Goal: Find specific page/section: Find specific page/section

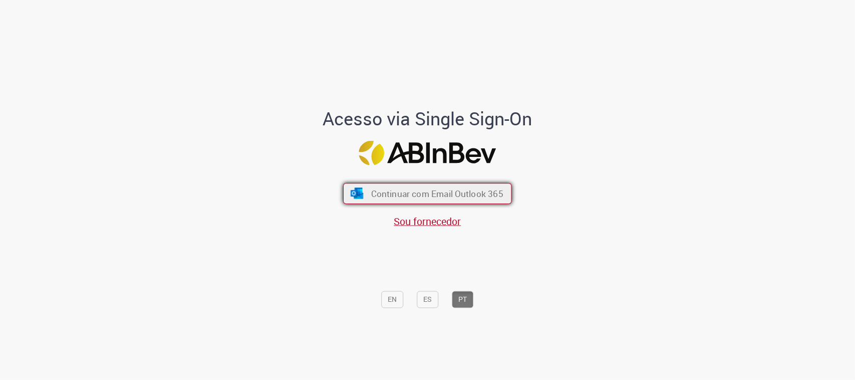
click at [362, 200] on button "Continuar com Email Outlook 365" at bounding box center [427, 193] width 169 height 21
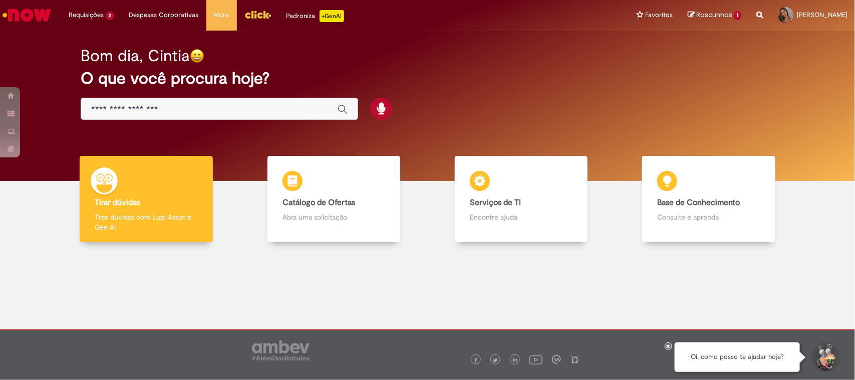
click at [123, 114] on div "Global" at bounding box center [220, 109] width 278 height 23
click at [131, 105] on input "Basta digitar aqui" at bounding box center [209, 110] width 237 height 12
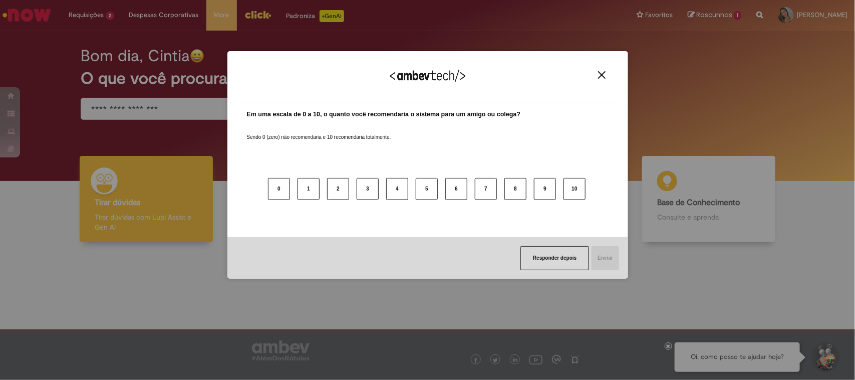
click at [109, 148] on div "Agradecemos seu feedback! Em uma escala de 0 a 10, o quanto você recomendaria o…" at bounding box center [427, 190] width 855 height 380
click at [598, 74] on img "Close" at bounding box center [602, 75] width 8 height 8
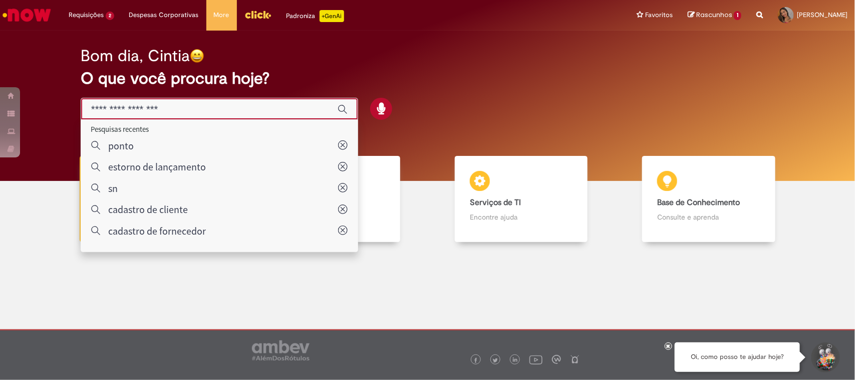
click at [170, 107] on input "Basta digitar aqui" at bounding box center [209, 110] width 237 height 12
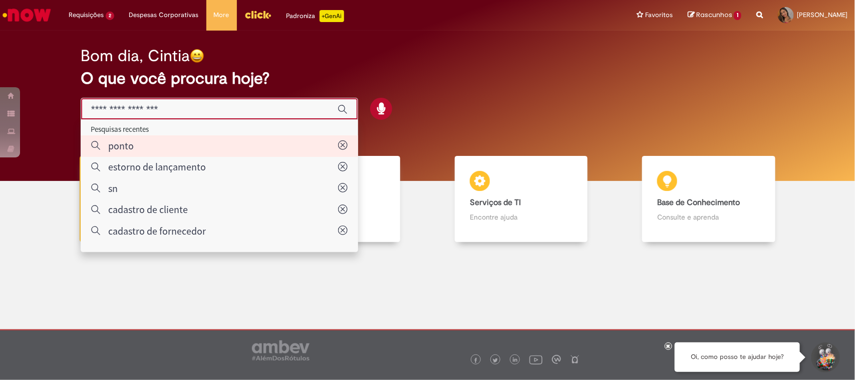
type input "*****"
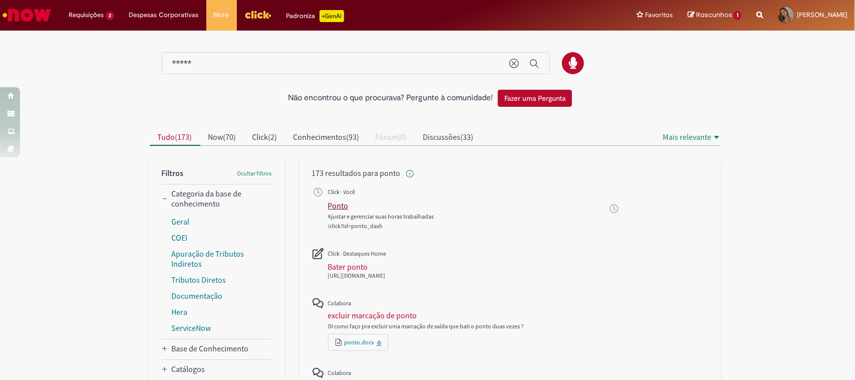
click at [333, 201] on div "Ponto" at bounding box center [338, 205] width 21 height 10
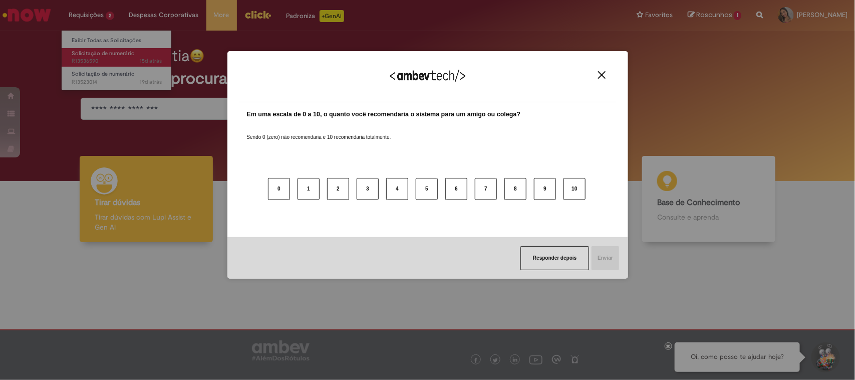
click at [81, 51] on body "Pular para o conteúdo da página Requisições 2 Exibir Todas as Solicitações Soli…" at bounding box center [427, 190] width 855 height 380
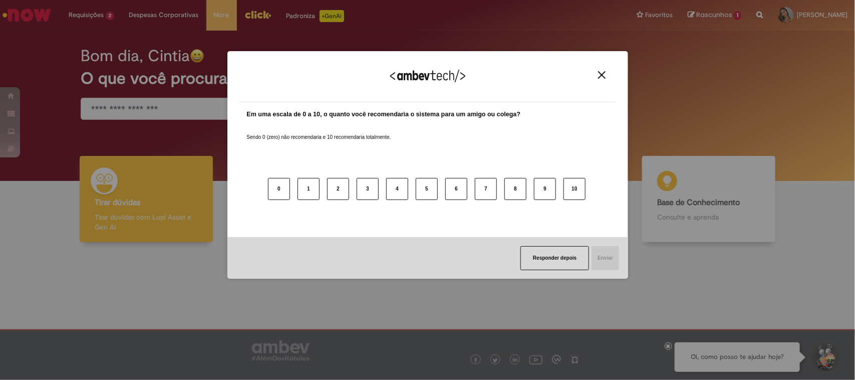
click at [602, 74] on img "Close" at bounding box center [602, 75] width 8 height 8
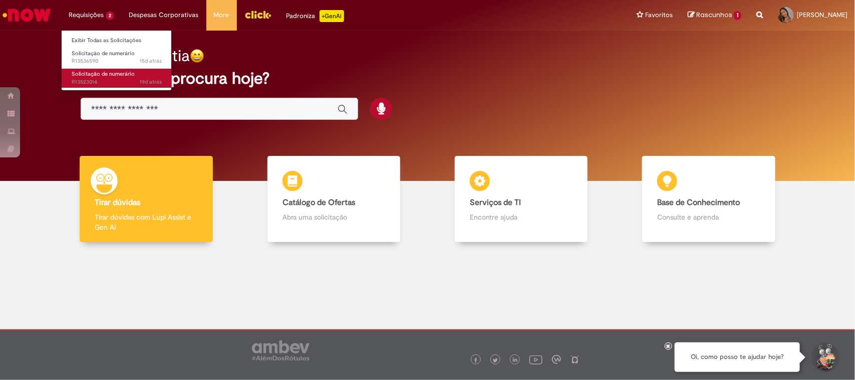
click at [81, 78] on span "19d atrás 19 dias atrás R13523014" at bounding box center [117, 82] width 90 height 8
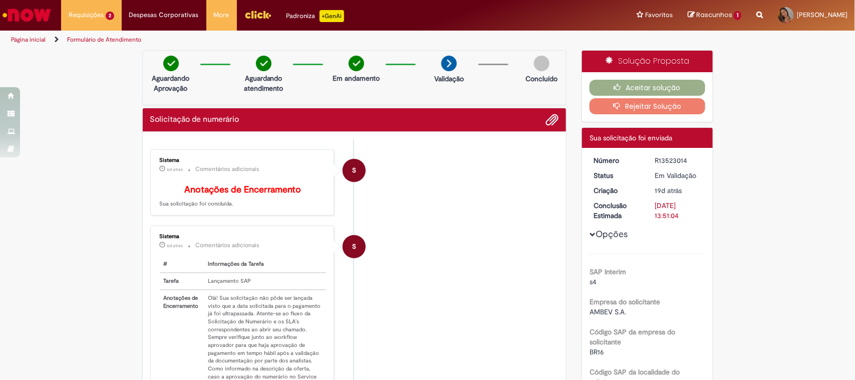
click at [36, 14] on img "Ir para a Homepage" at bounding box center [27, 15] width 52 height 20
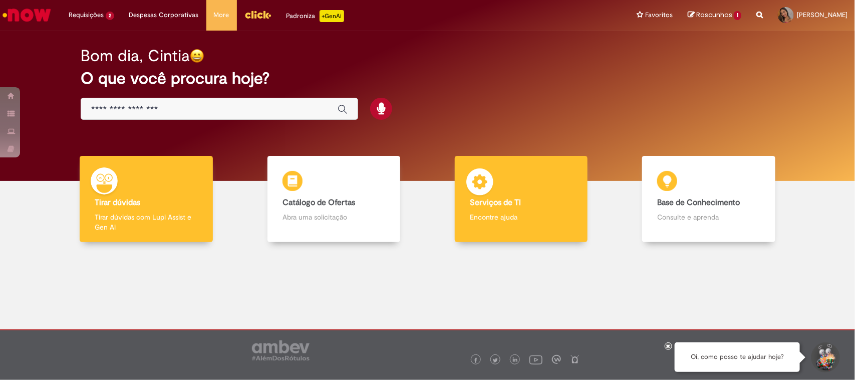
click at [524, 204] on h4 "Serviços de TI" at bounding box center [521, 202] width 103 height 9
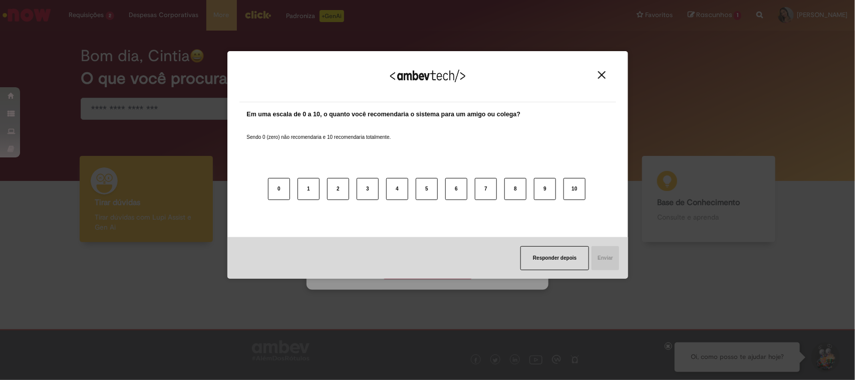
click at [601, 71] on img "Close" at bounding box center [602, 75] width 8 height 8
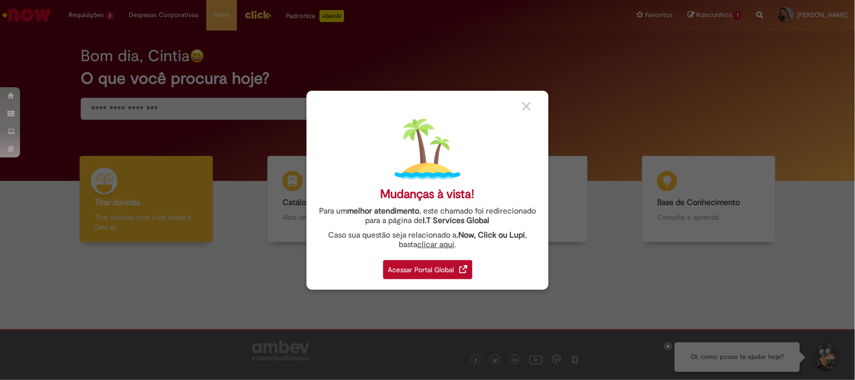
click at [418, 269] on div "Acessar Portal Global" at bounding box center [427, 269] width 89 height 19
